Goal: Entertainment & Leisure: Consume media (video, audio)

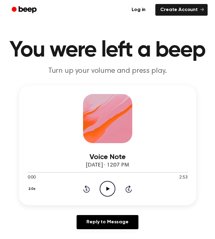
click at [105, 185] on icon "Play Audio" at bounding box center [108, 189] width 16 height 16
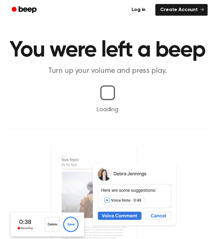
click at [106, 189] on img at bounding box center [107, 210] width 200 height 133
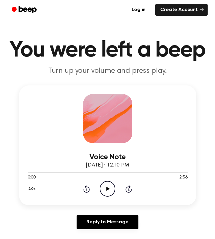
click at [105, 188] on icon "Play Audio" at bounding box center [108, 189] width 16 height 16
click at [108, 191] on icon "Play Audio" at bounding box center [108, 189] width 16 height 16
click at [110, 190] on icon "Play Audio" at bounding box center [108, 189] width 16 height 16
